Goal: Find specific page/section: Find specific page/section

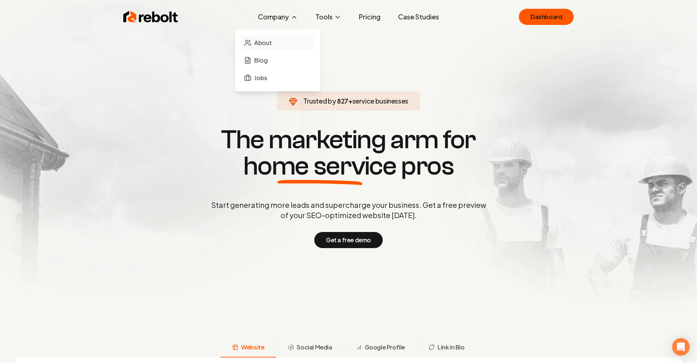
click at [265, 44] on span "About" at bounding box center [263, 42] width 18 height 9
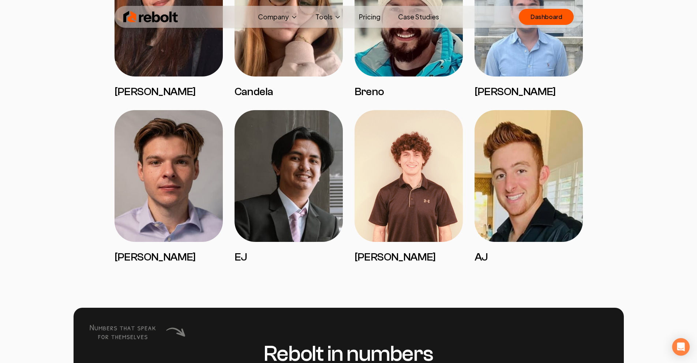
scroll to position [1523, 0]
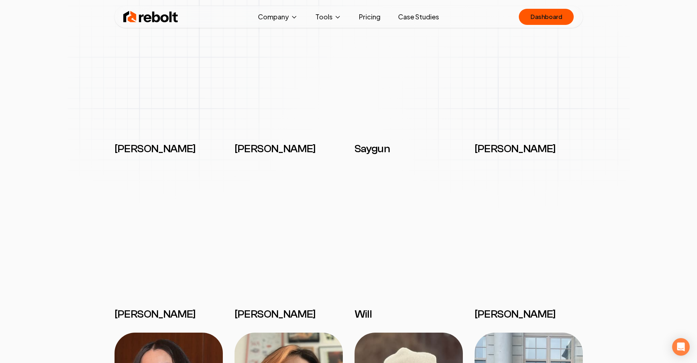
scroll to position [1088, 0]
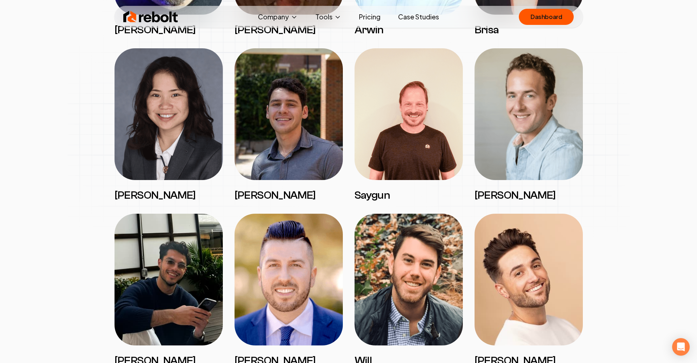
click at [153, 13] on img at bounding box center [150, 17] width 55 height 15
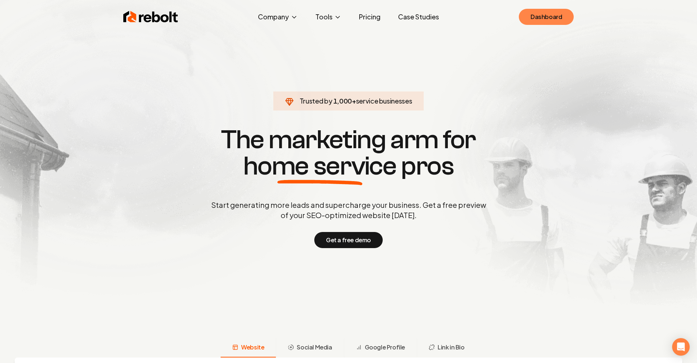
click at [544, 11] on link "Dashboard" at bounding box center [546, 17] width 55 height 16
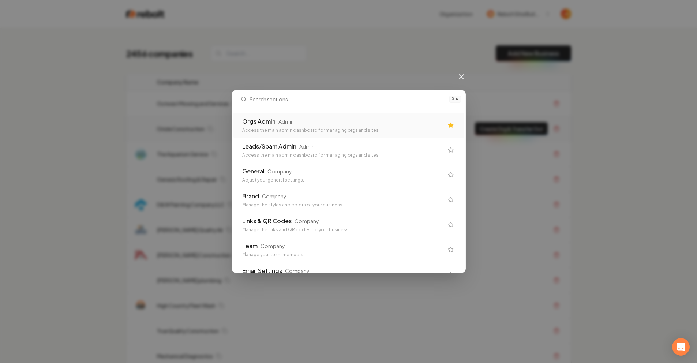
click at [269, 127] on div "Access the main admin dashboard for managing orgs and sites" at bounding box center [342, 130] width 201 height 6
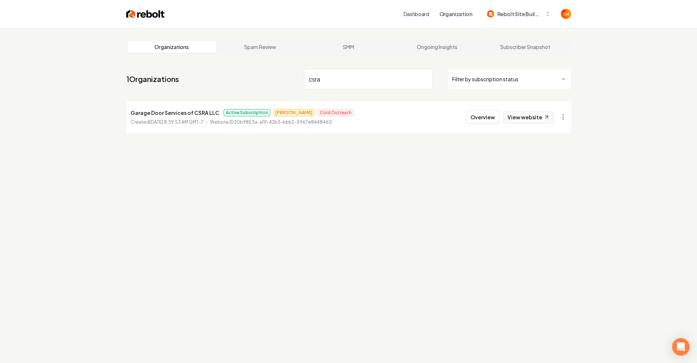
type input "csra"
click at [530, 121] on link "View website" at bounding box center [528, 117] width 50 height 12
